Goal: Task Accomplishment & Management: Manage account settings

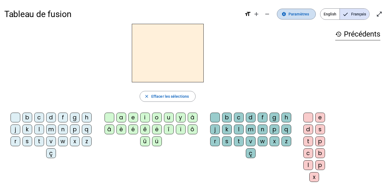
click at [297, 20] on span at bounding box center [296, 14] width 38 height 13
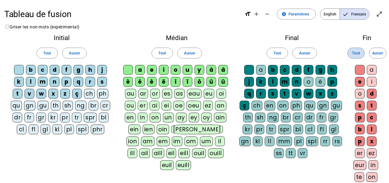
click at [354, 51] on span "Tout" at bounding box center [356, 53] width 8 height 6
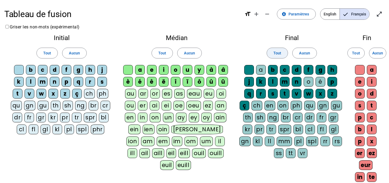
click at [275, 53] on span "Tout" at bounding box center [277, 53] width 8 height 6
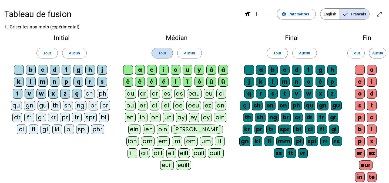
click at [160, 55] on span "Tout" at bounding box center [162, 53] width 8 height 6
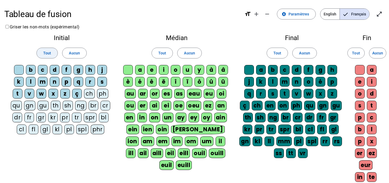
click at [47, 51] on span "Tout" at bounding box center [47, 53] width 8 height 6
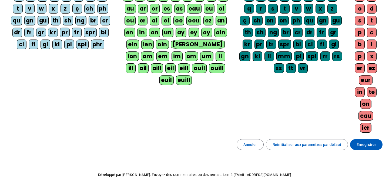
scroll to position [108, 0]
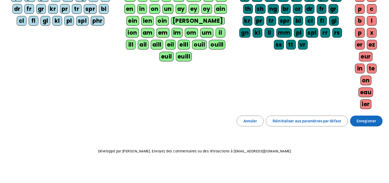
click at [371, 119] on span "Enregistrer" at bounding box center [365, 120] width 19 height 6
